Goal: Task Accomplishment & Management: Manage account settings

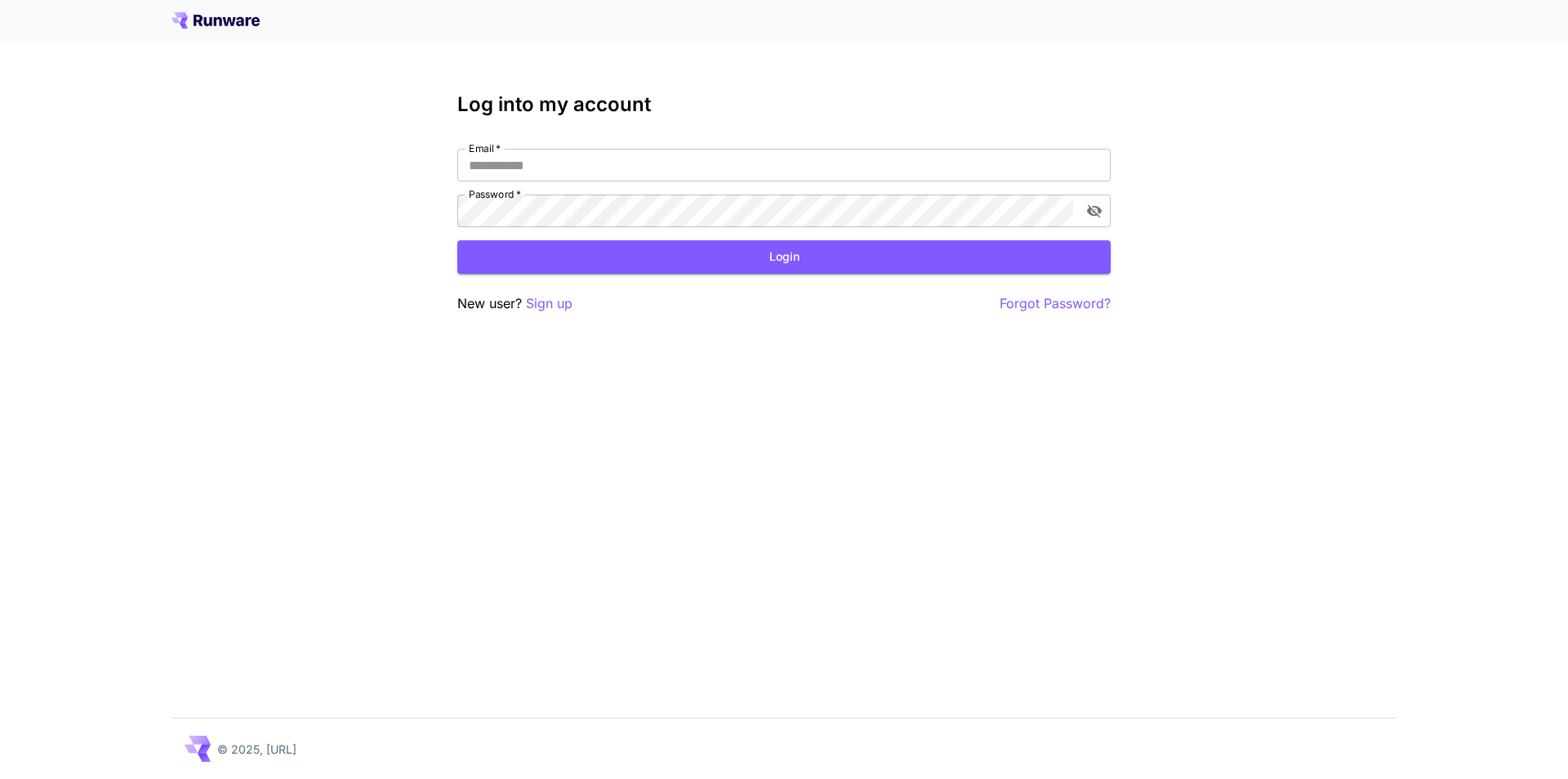
click at [684, 182] on div "Email   * Email   * Password   * Password   *" at bounding box center [784, 188] width 653 height 79
click at [693, 163] on input "Email   *" at bounding box center [784, 165] width 653 height 33
type input "**********"
click at [1087, 209] on icon "toggle password visibility" at bounding box center [1094, 210] width 16 height 16
click at [707, 267] on button "Login" at bounding box center [784, 257] width 653 height 34
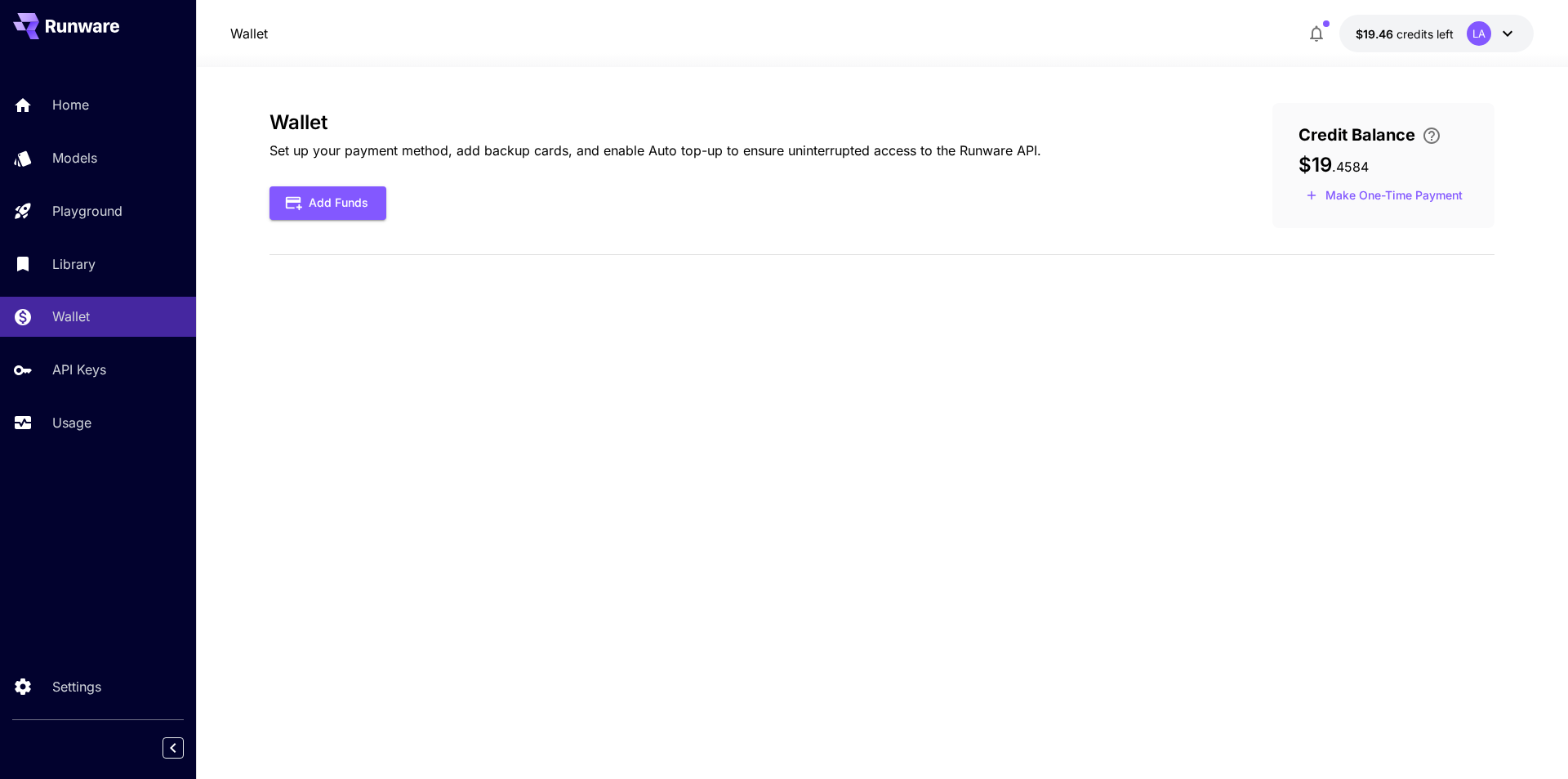
click at [1510, 26] on icon at bounding box center [1507, 33] width 20 height 20
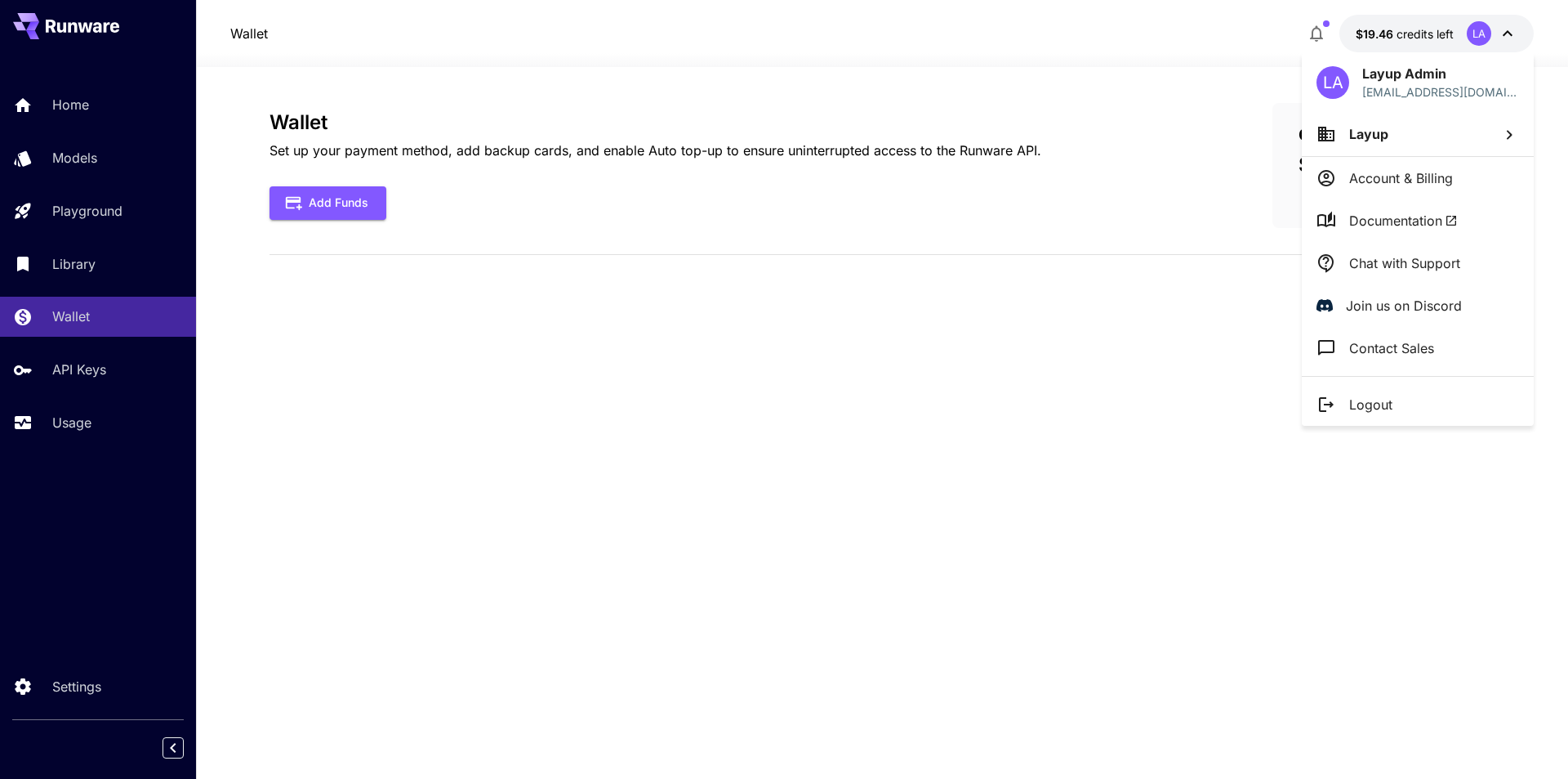
click at [1419, 189] on li "Account & Billing" at bounding box center [1418, 177] width 232 height 42
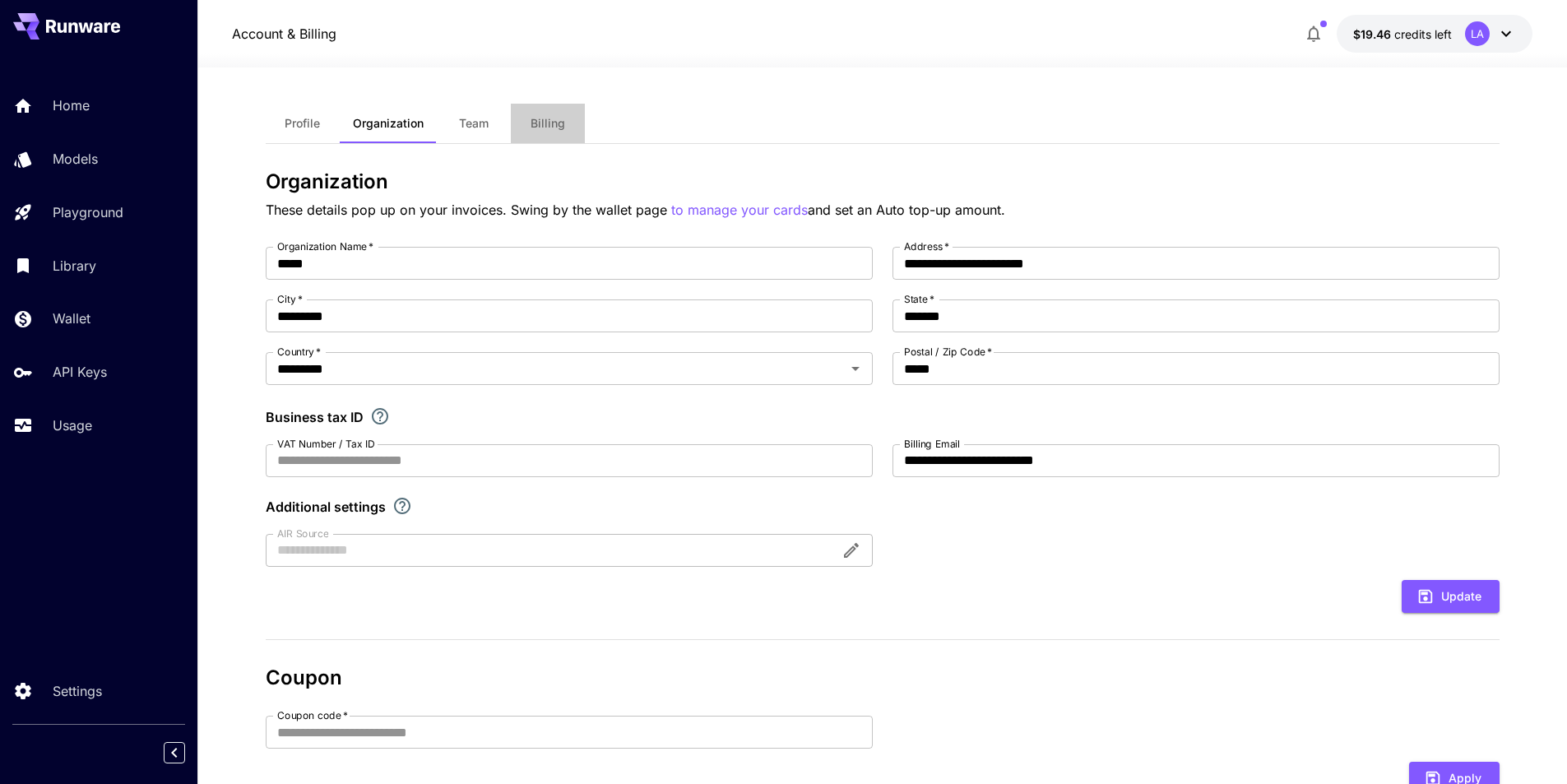
click at [540, 125] on span "Billing" at bounding box center [548, 123] width 35 height 15
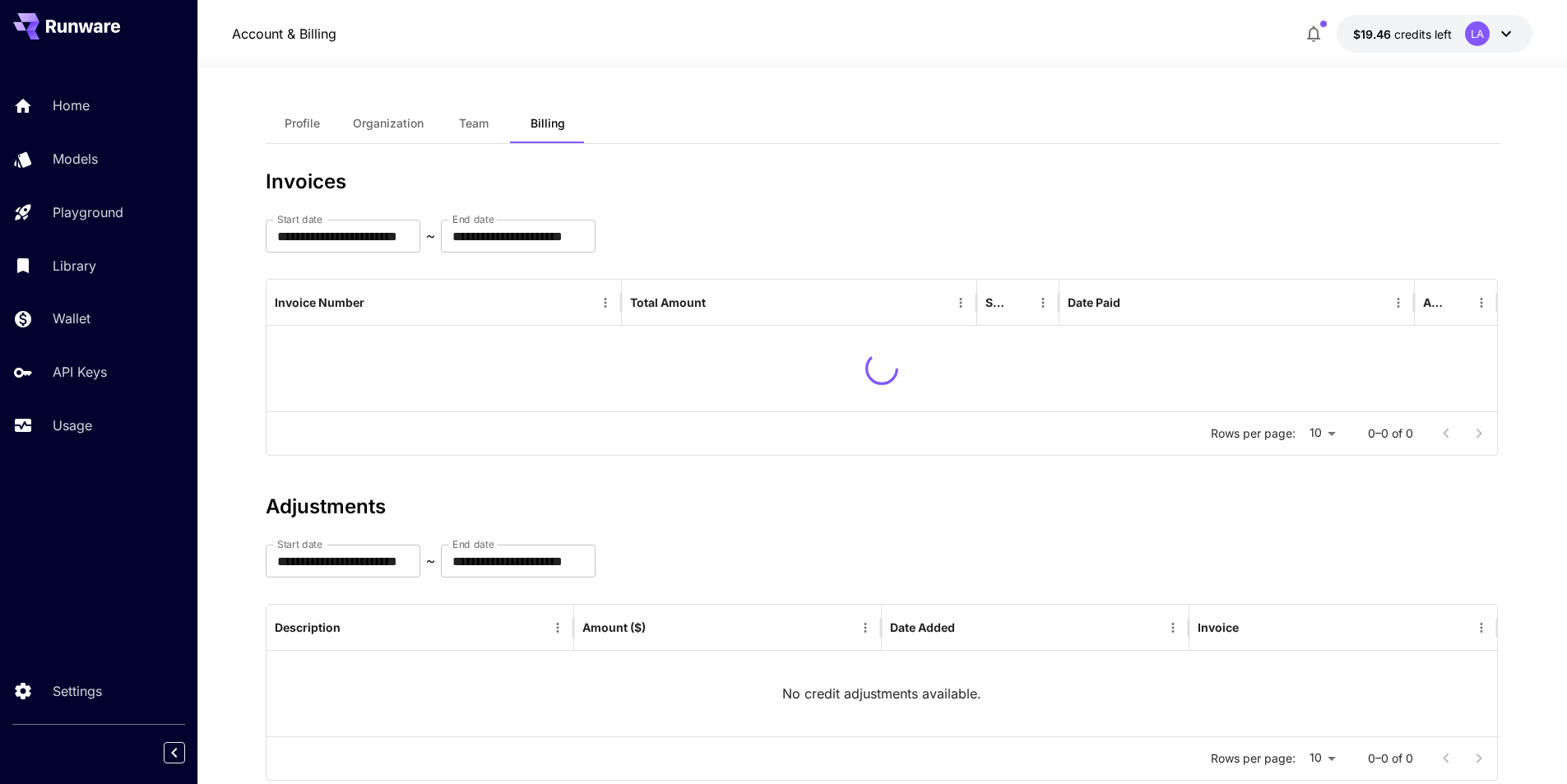
click at [462, 123] on span "Team" at bounding box center [474, 123] width 30 height 15
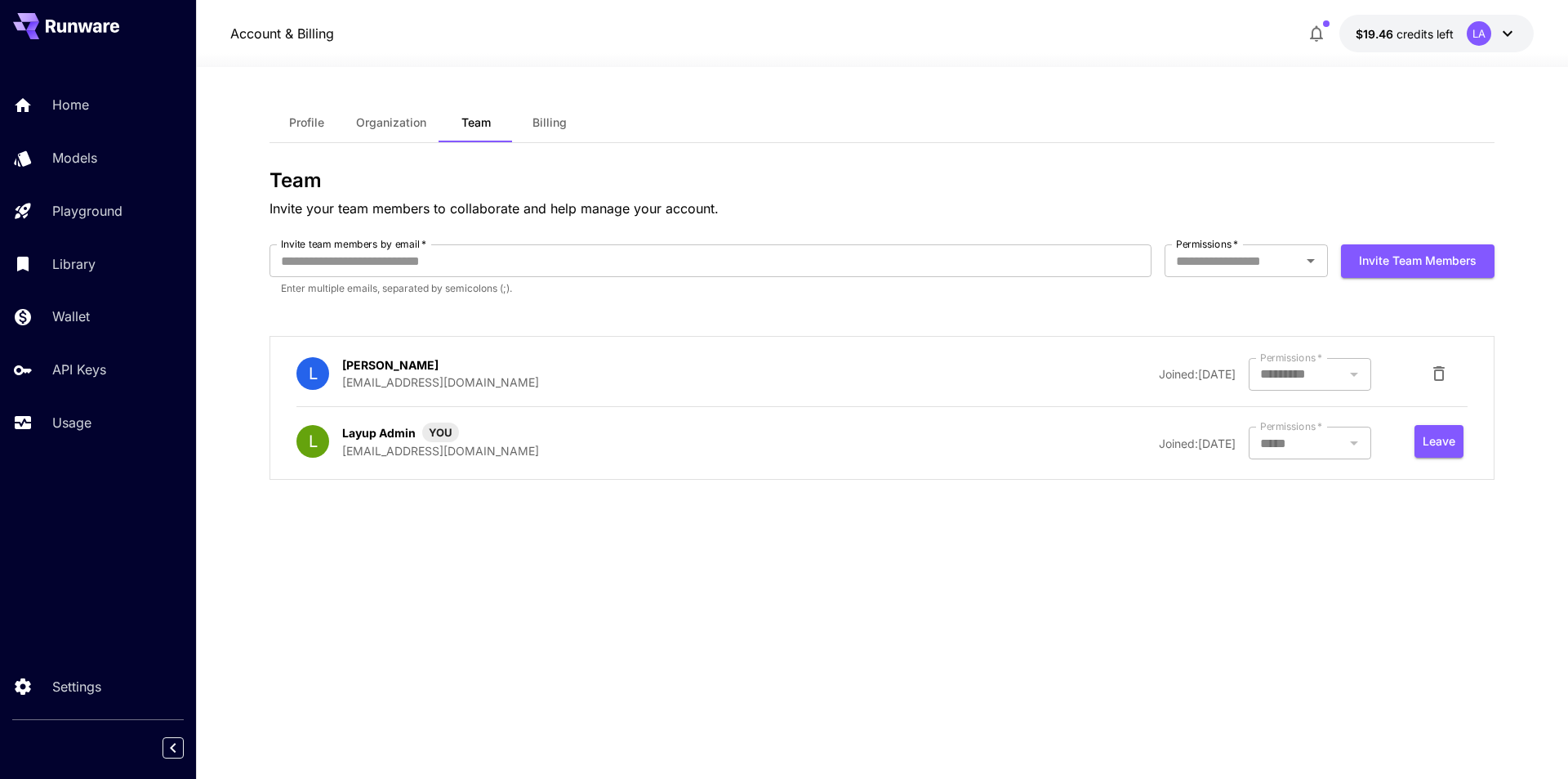
click at [318, 120] on span "Profile" at bounding box center [306, 122] width 35 height 15
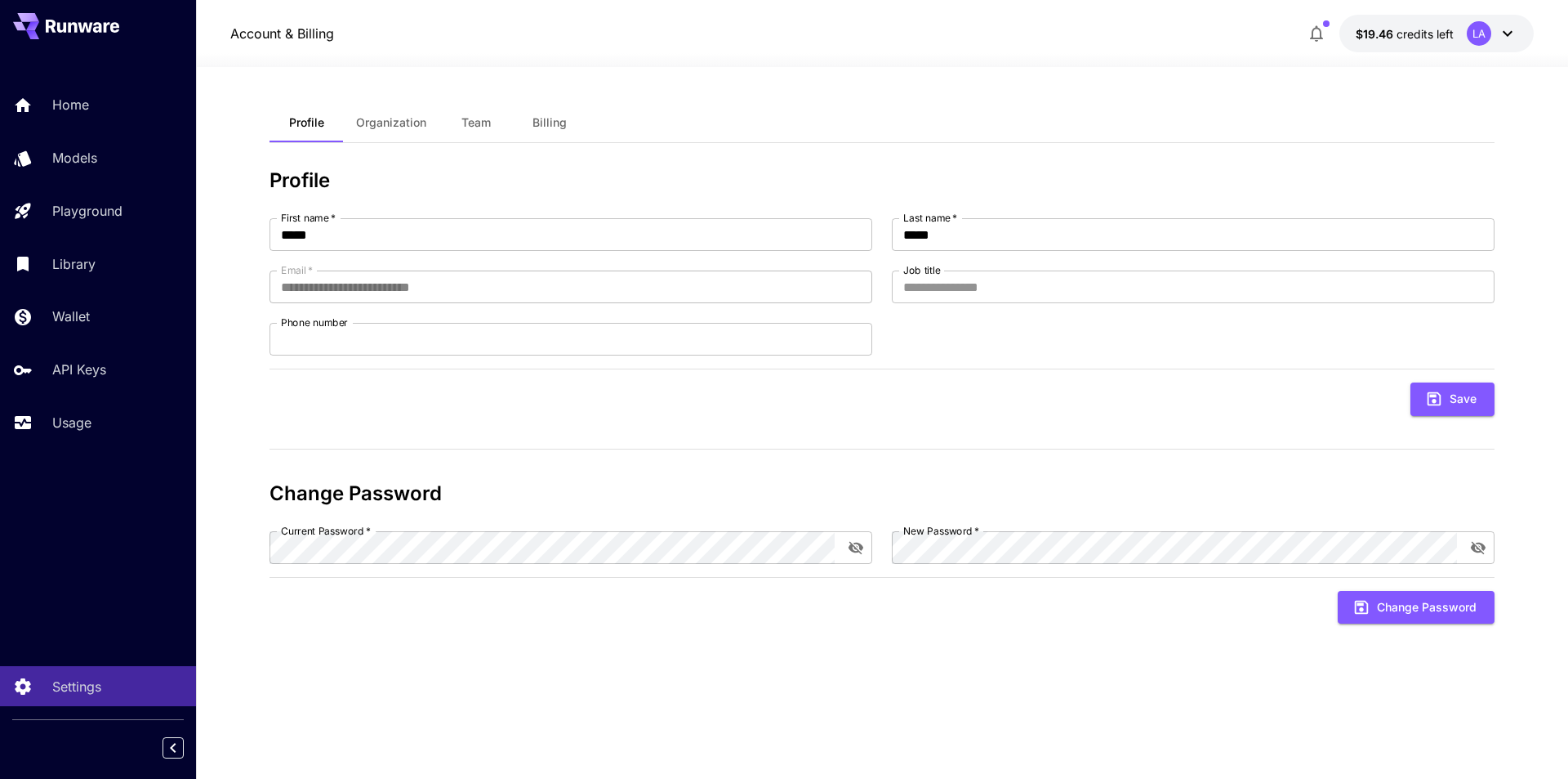
click at [1504, 33] on icon at bounding box center [1507, 34] width 10 height 6
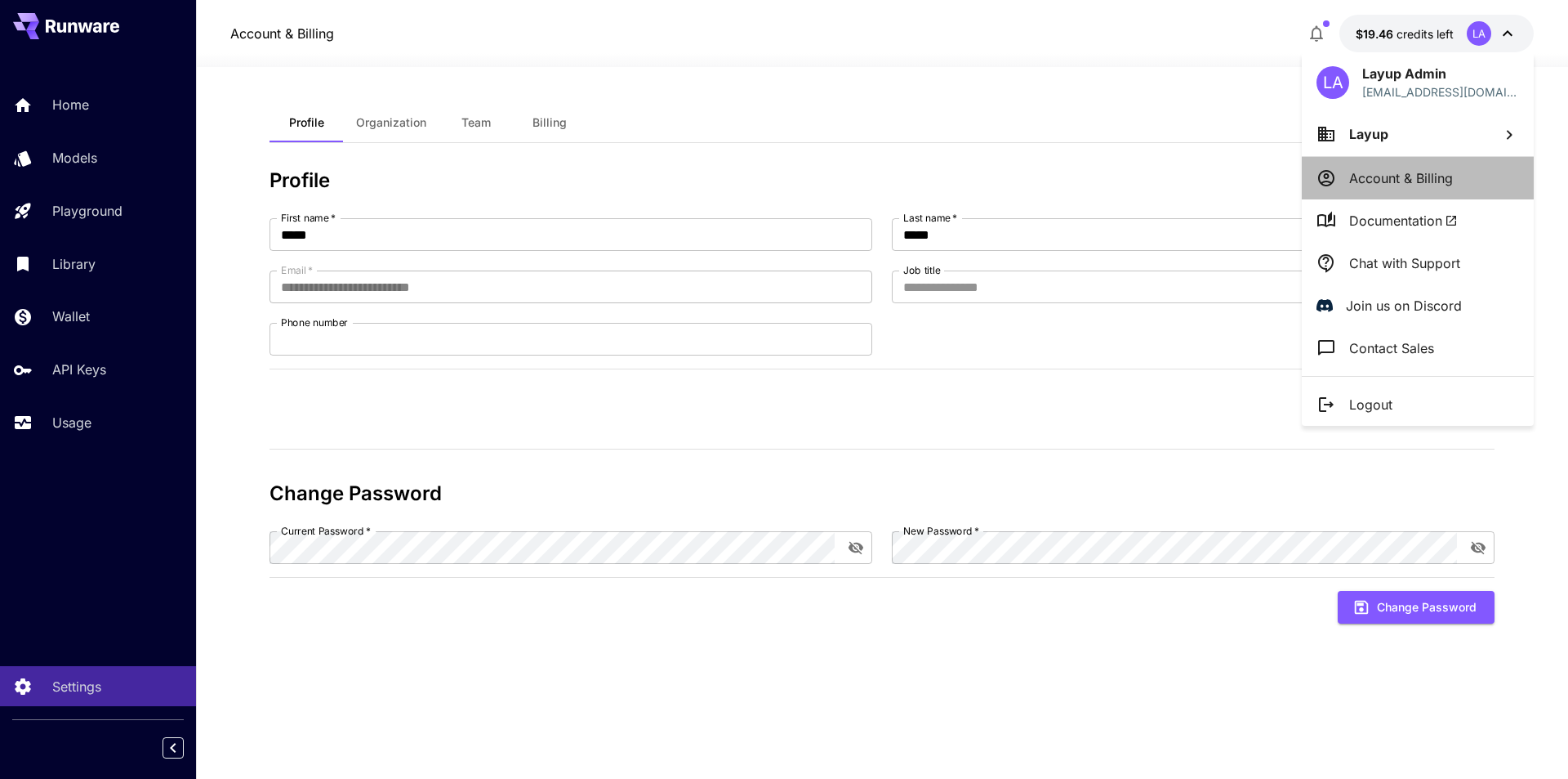
click at [1365, 179] on p "Account & Billing" at bounding box center [1401, 177] width 104 height 20
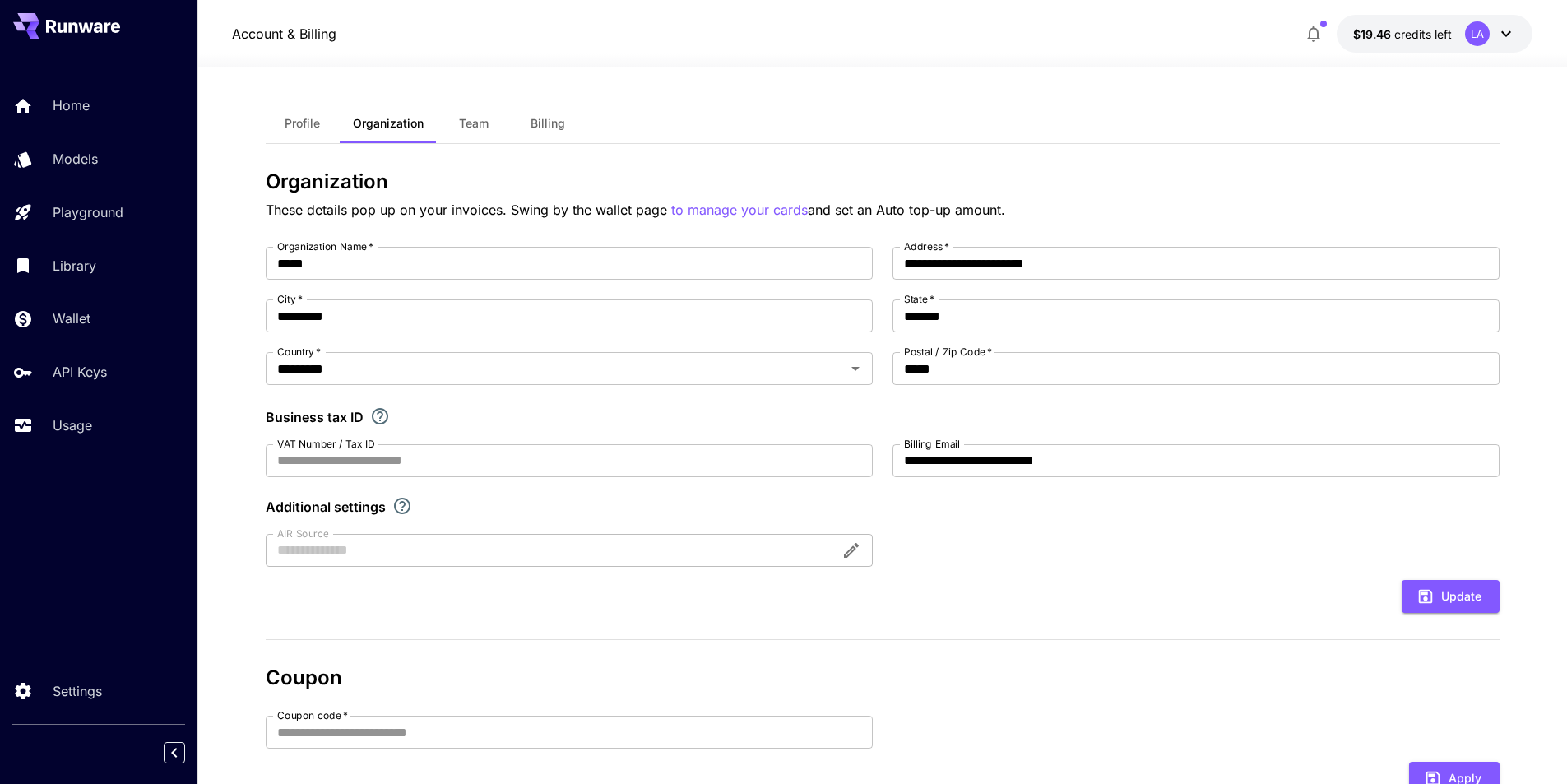
click at [305, 121] on span "Profile" at bounding box center [302, 123] width 36 height 15
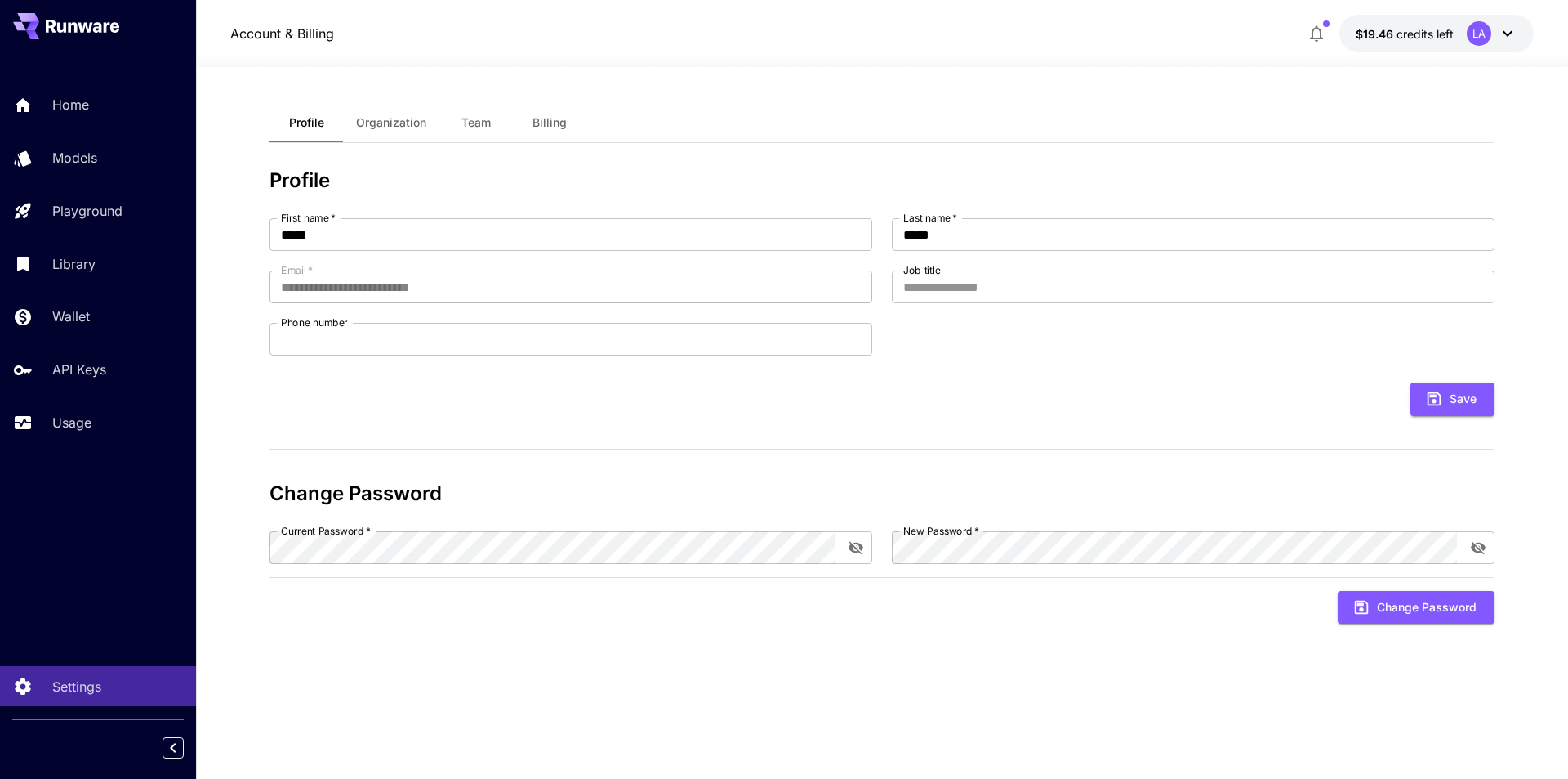
click at [476, 122] on span "Team" at bounding box center [476, 122] width 29 height 15
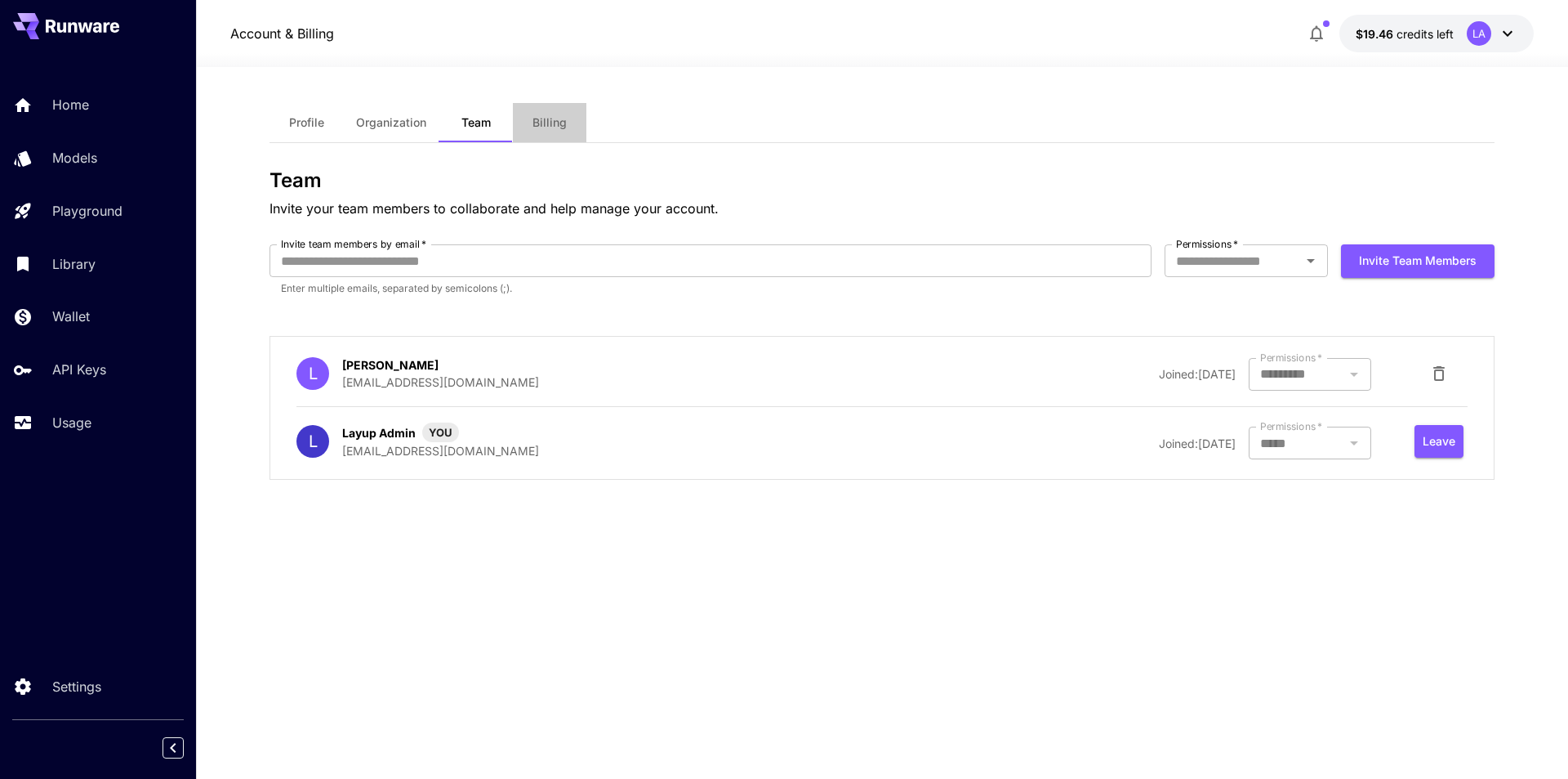
click at [546, 118] on span "Billing" at bounding box center [549, 122] width 35 height 15
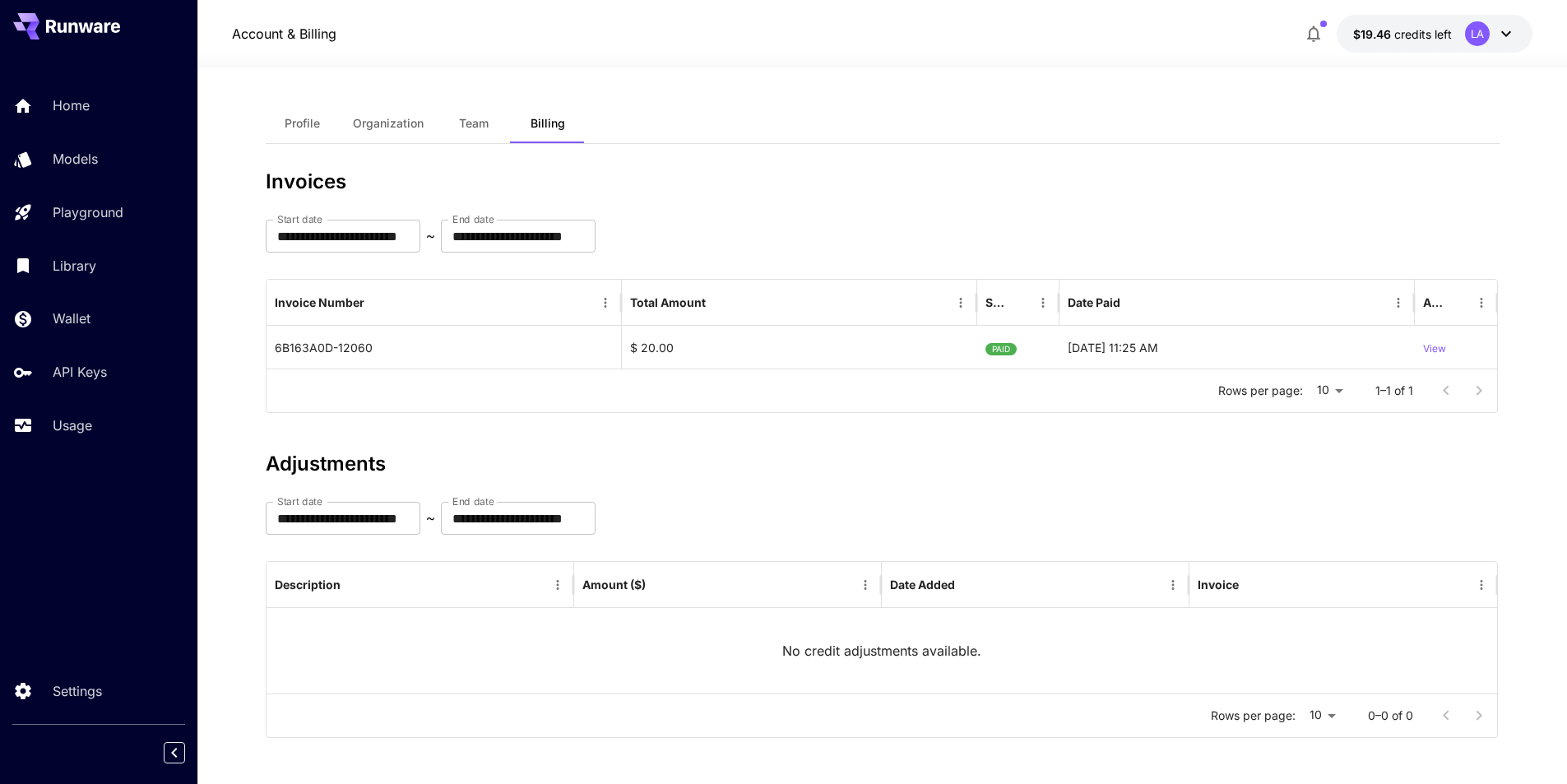
scroll to position [3, 0]
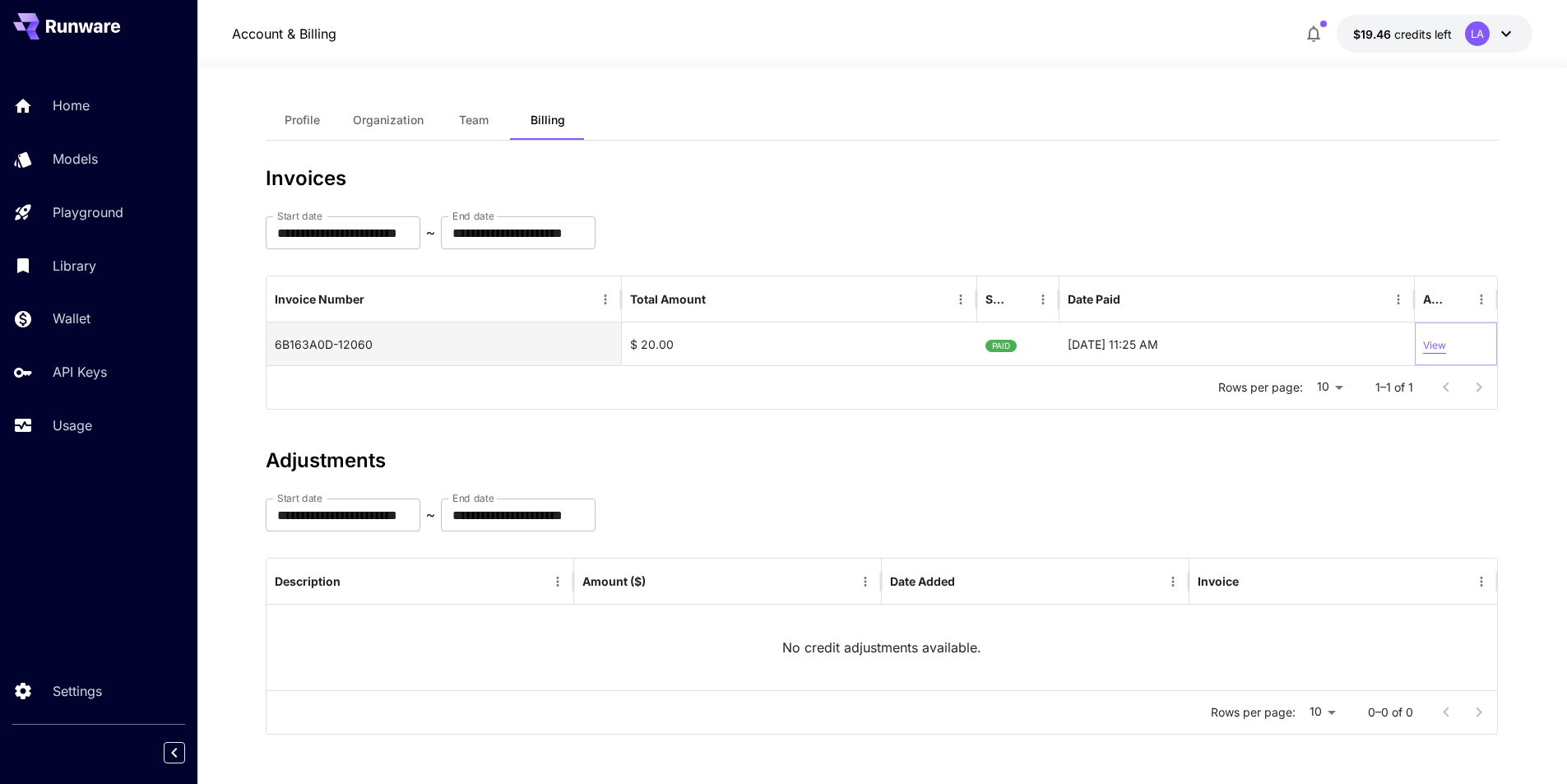
click at [1439, 348] on p "View" at bounding box center [1435, 346] width 23 height 16
